Goal: Task Accomplishment & Management: Complete application form

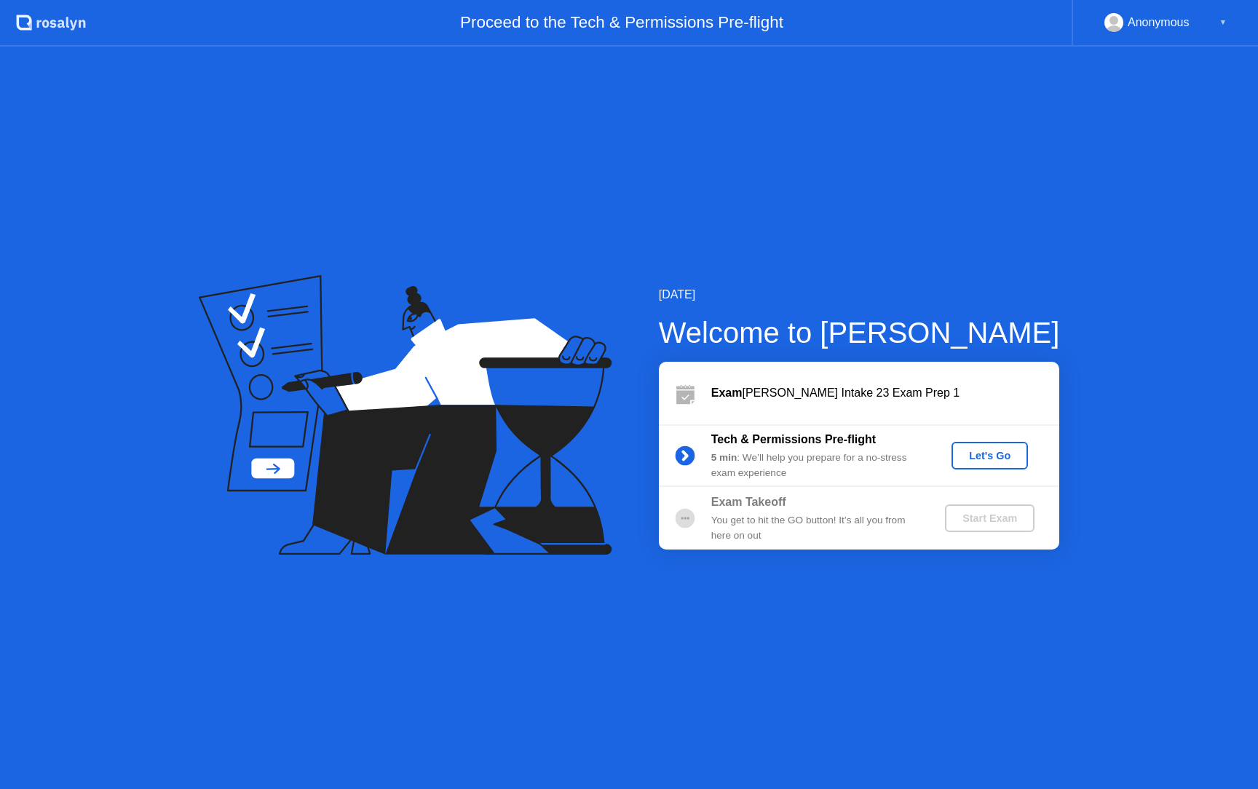
click at [1000, 459] on div "Let's Go" at bounding box center [989, 456] width 65 height 12
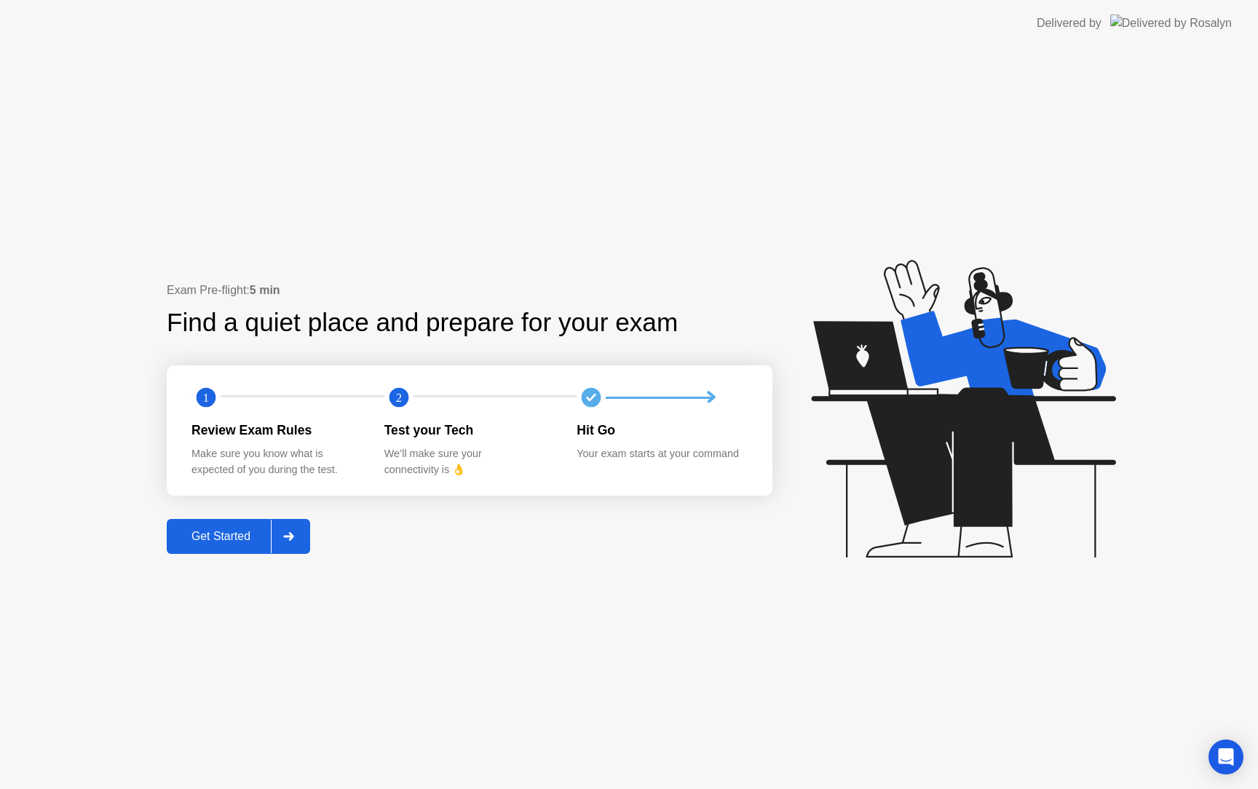
click at [290, 541] on div at bounding box center [288, 536] width 35 height 33
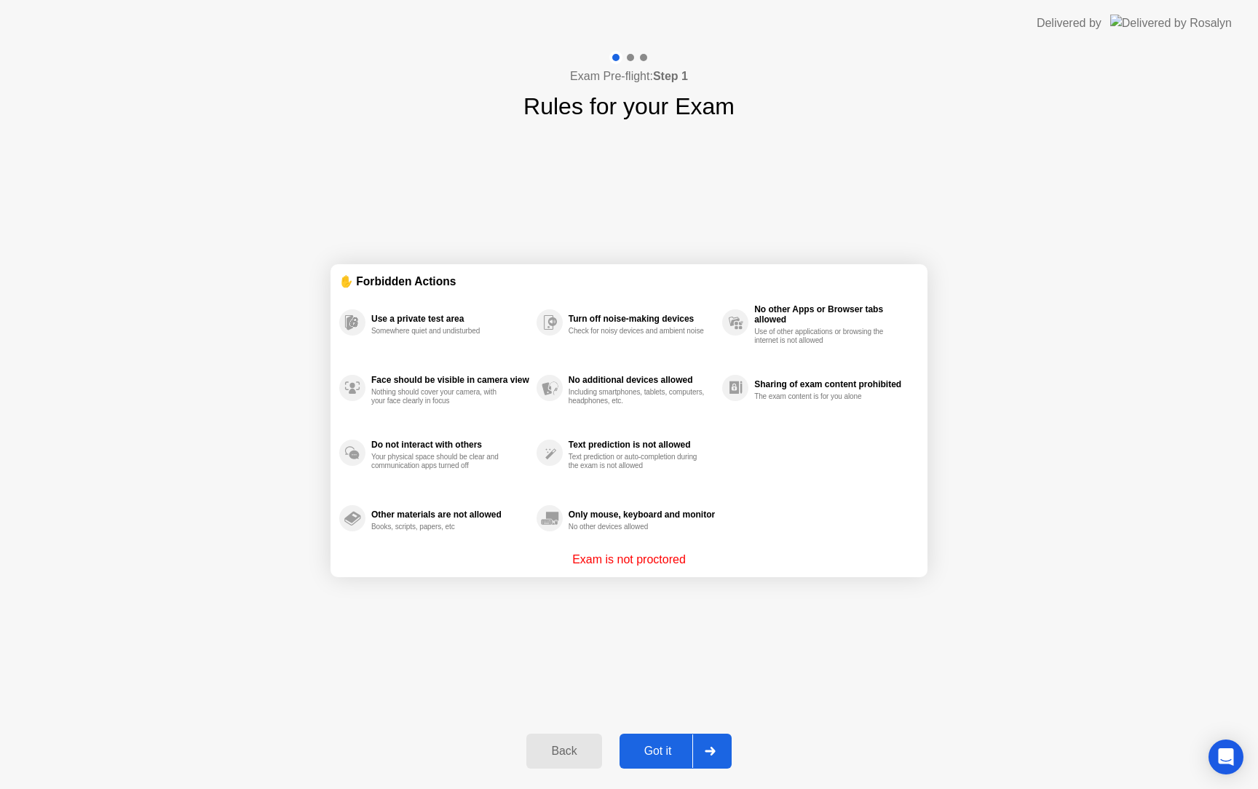
click at [669, 745] on div "Got it" at bounding box center [658, 751] width 68 height 13
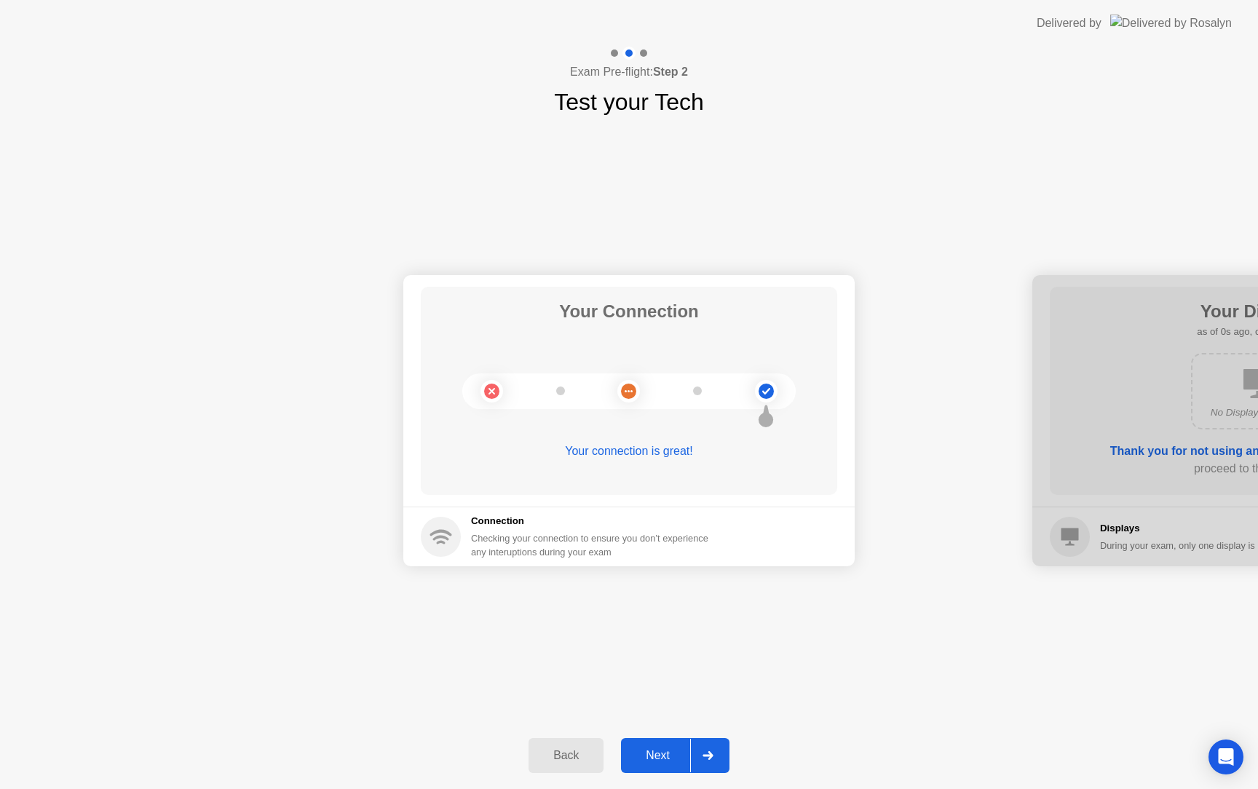
click at [669, 742] on button "Next" at bounding box center [675, 755] width 108 height 35
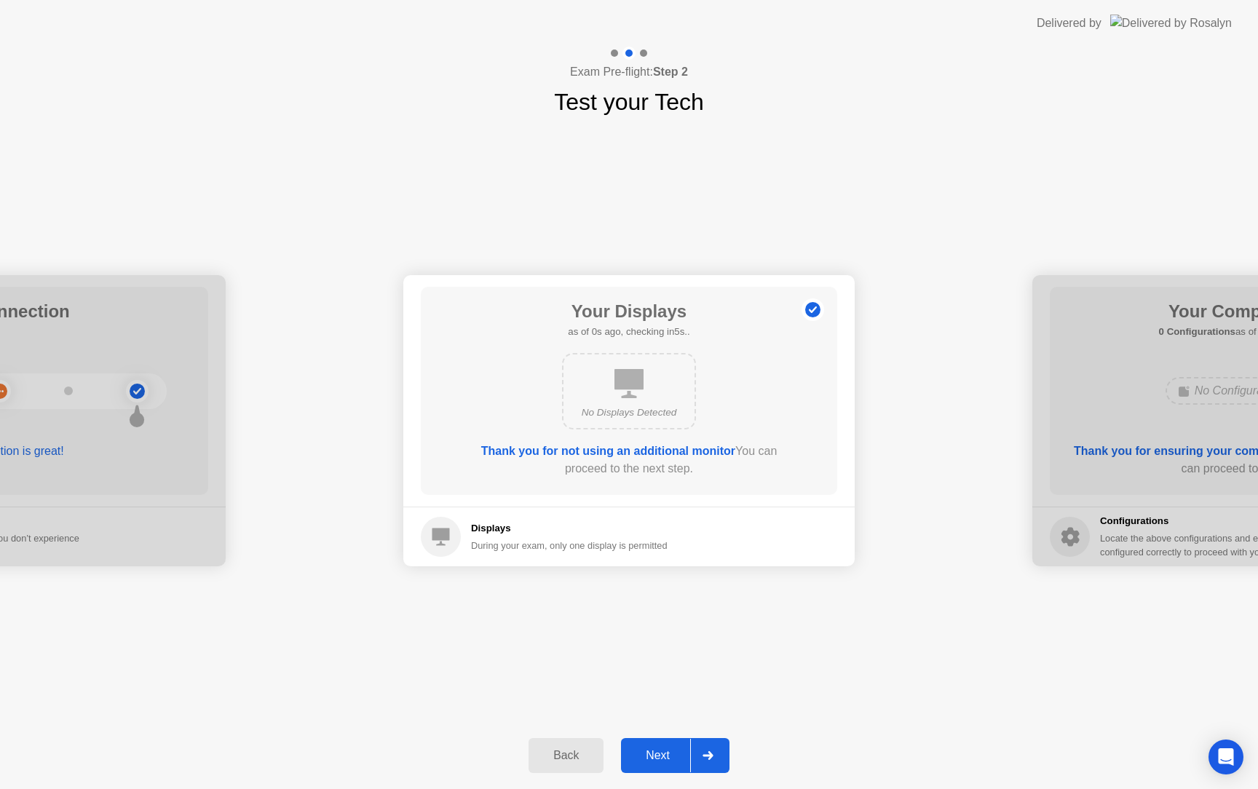
click at [669, 742] on button "Next" at bounding box center [675, 755] width 108 height 35
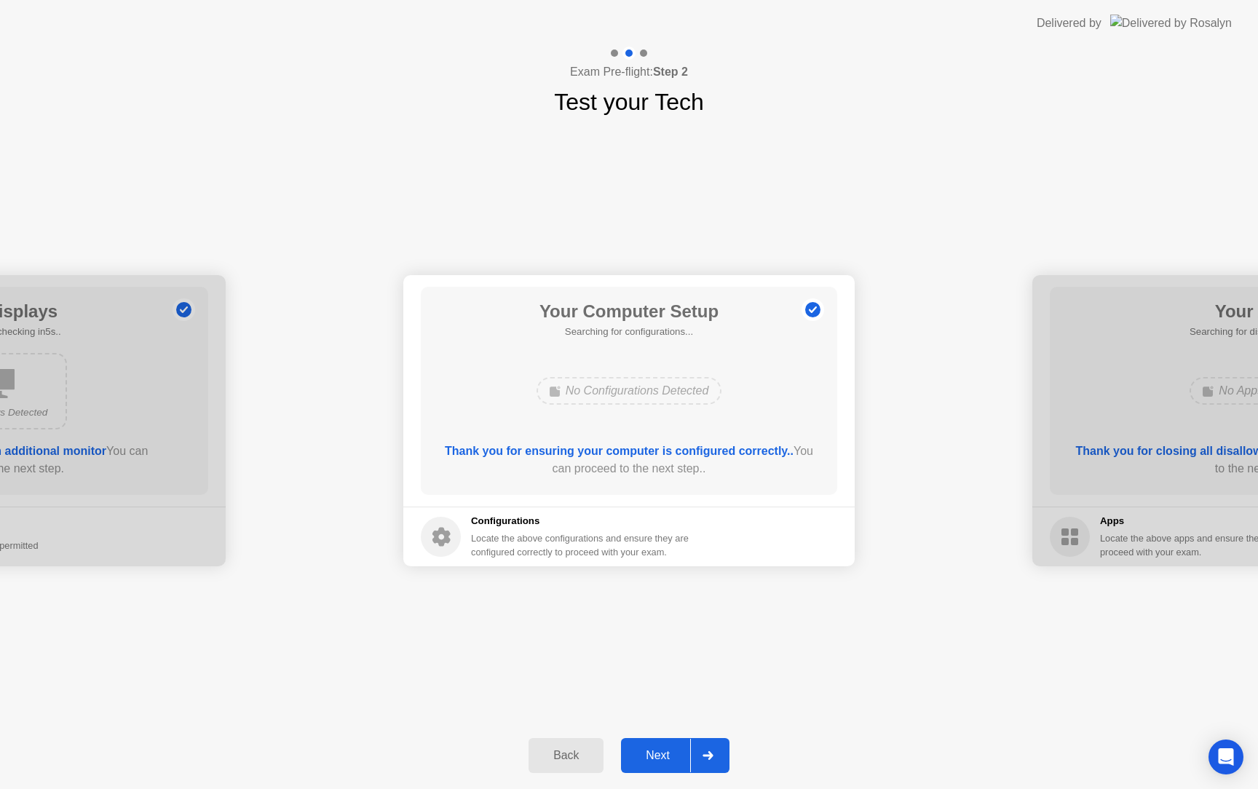
click at [669, 742] on button "Next" at bounding box center [675, 755] width 108 height 35
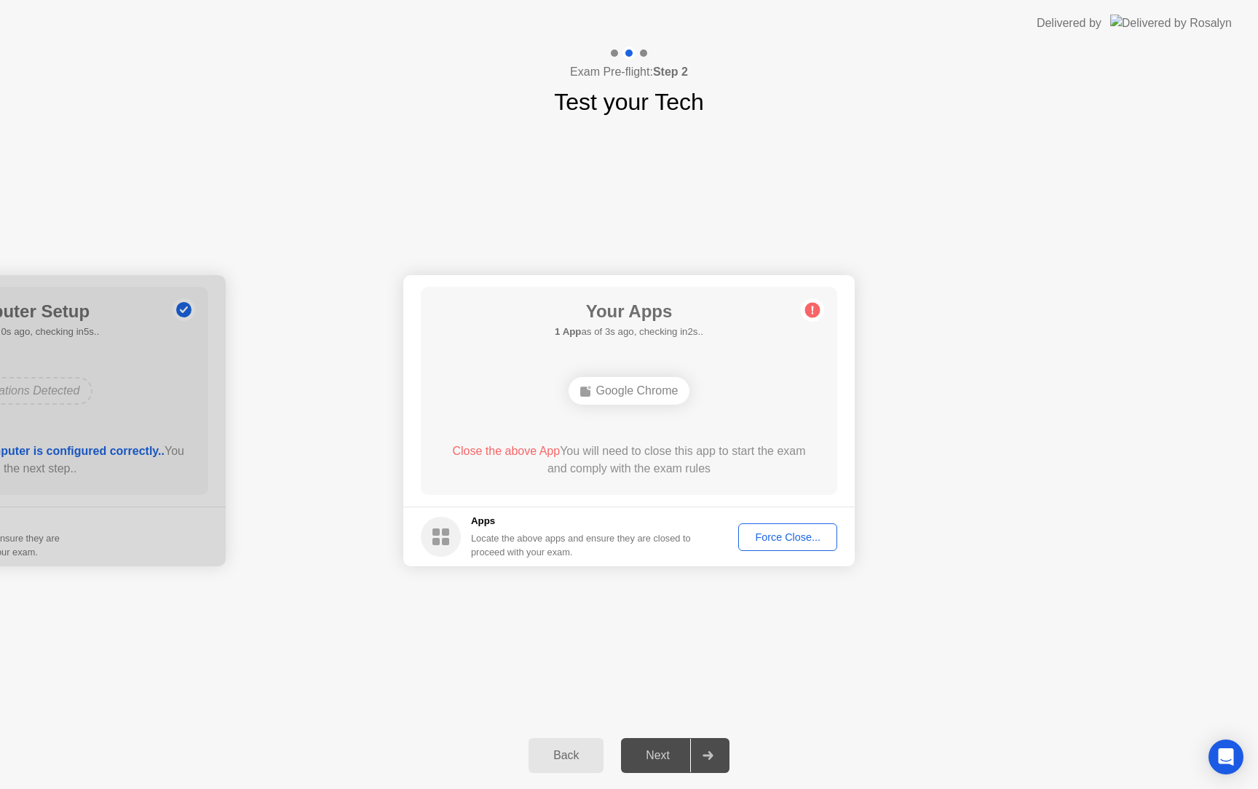
click at [779, 534] on div "Force Close..." at bounding box center [787, 537] width 89 height 12
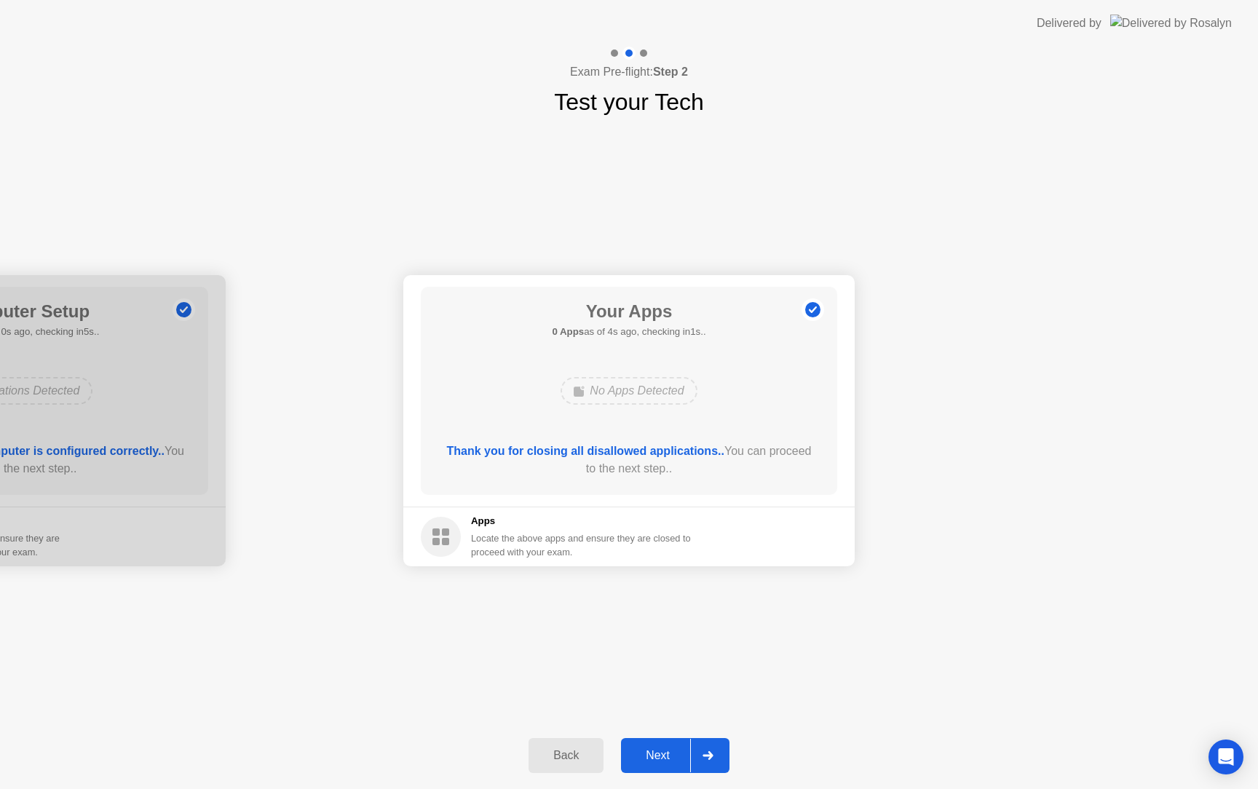
click at [681, 285] on main "Your Apps 0 Apps as of 4s ago, checking in1s.. No Apps Detected Thank you for c…" at bounding box center [628, 390] width 451 height 231
click at [668, 749] on div "Next" at bounding box center [657, 755] width 65 height 13
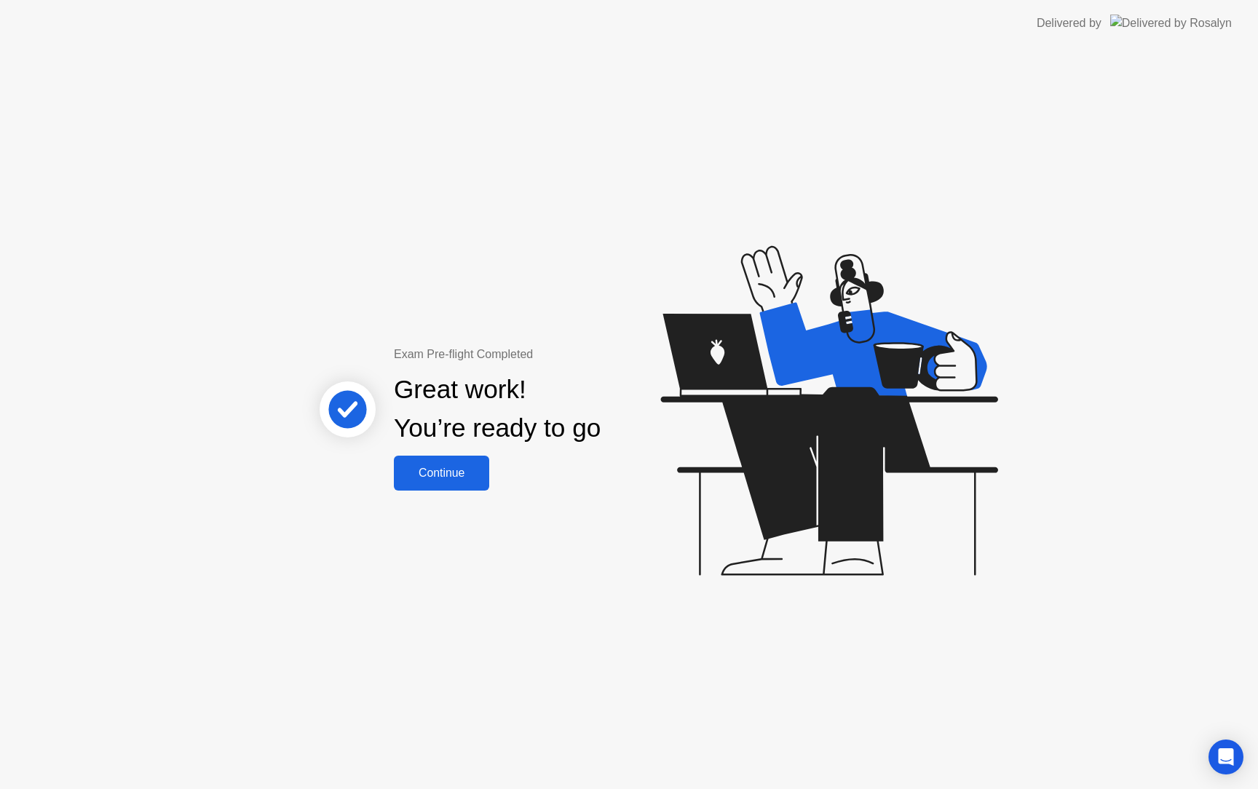
click at [469, 469] on div "Continue" at bounding box center [441, 473] width 87 height 13
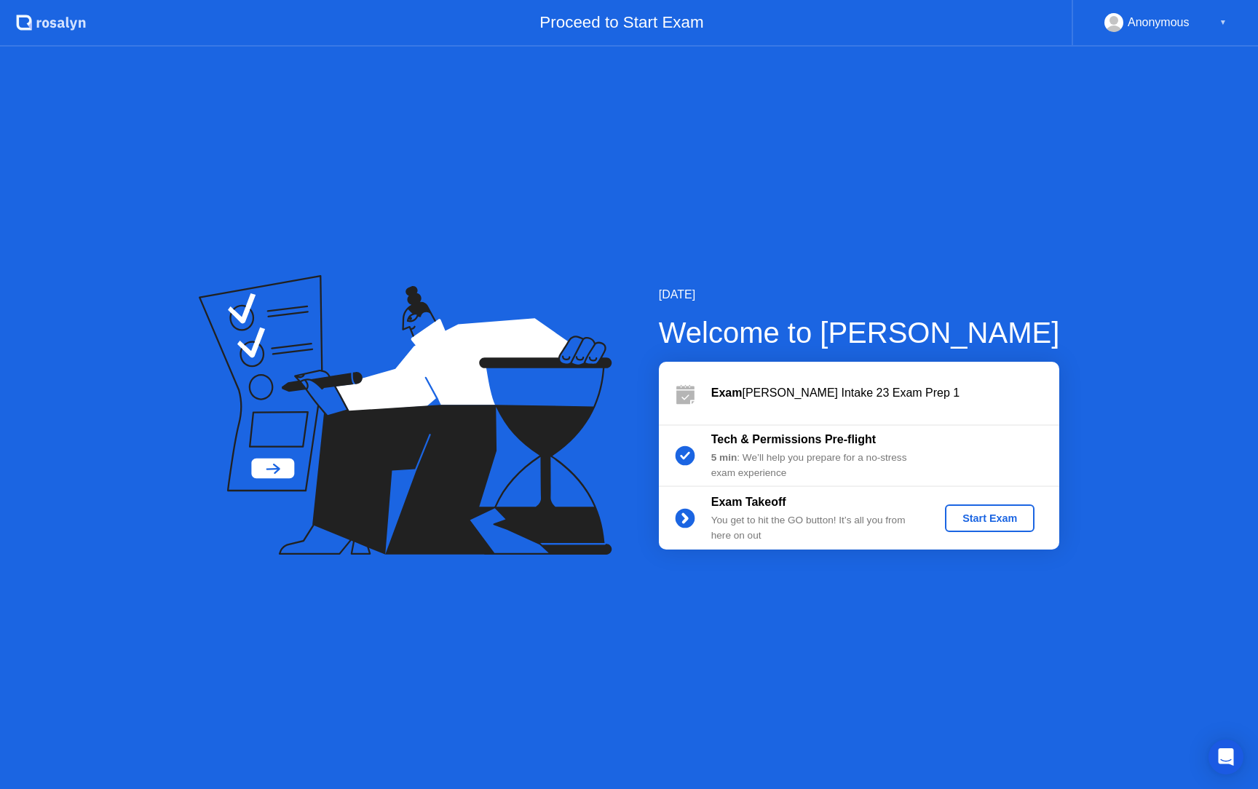
click at [945, 510] on button "Start Exam" at bounding box center [990, 518] width 90 height 28
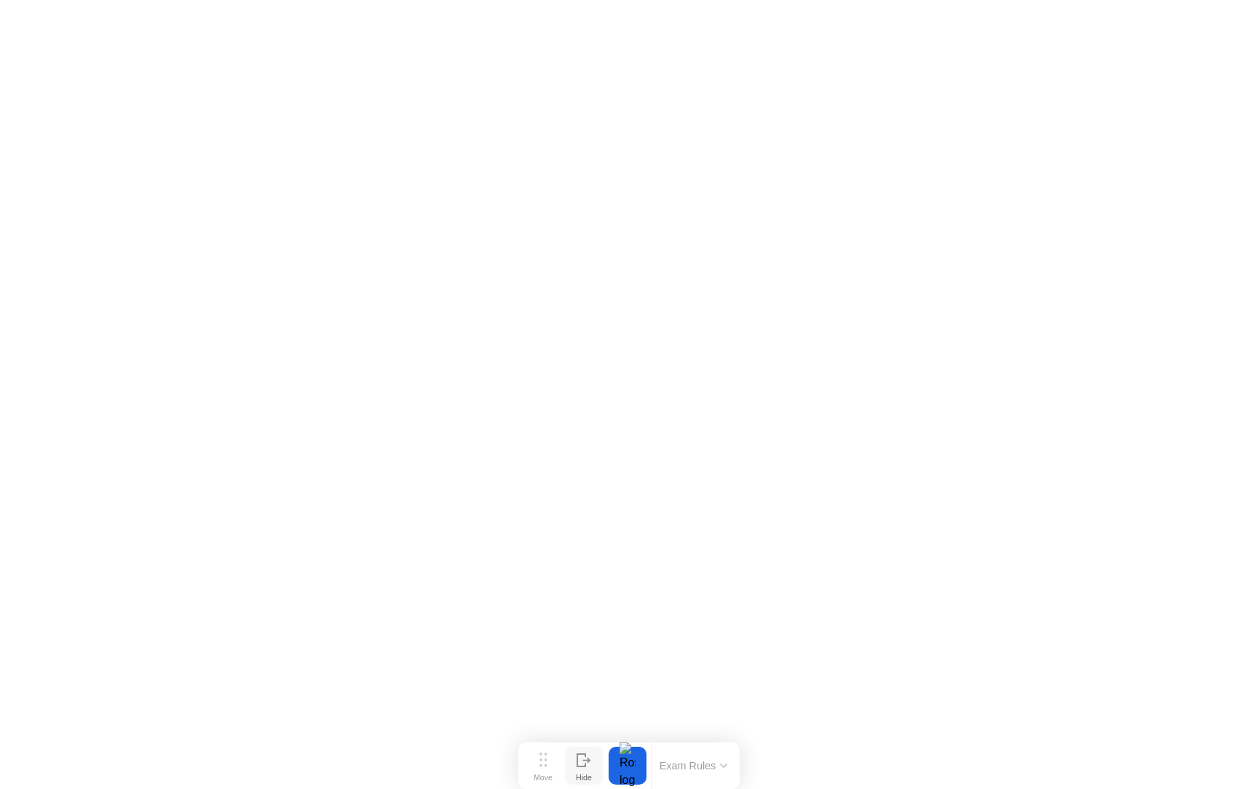
click at [589, 766] on icon at bounding box center [583, 760] width 15 height 14
click iframe
